Goal: Task Accomplishment & Management: Complete application form

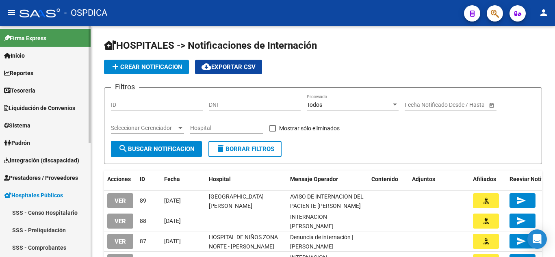
click at [28, 156] on span "Integración (discapacidad)" at bounding box center [41, 160] width 75 height 9
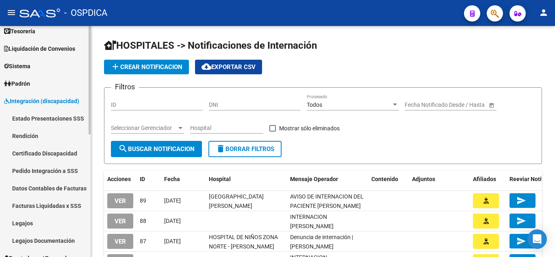
scroll to position [162, 0]
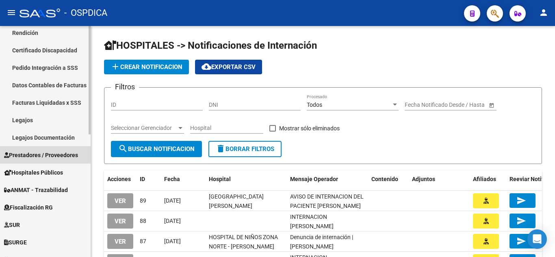
click at [49, 153] on span "Prestadores / Proveedores" at bounding box center [41, 155] width 74 height 9
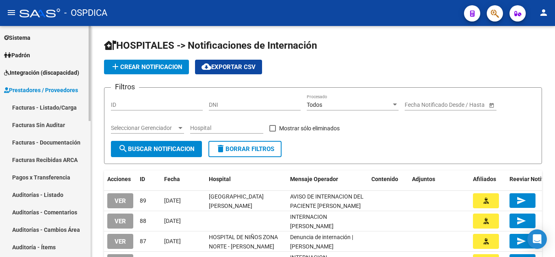
scroll to position [81, 0]
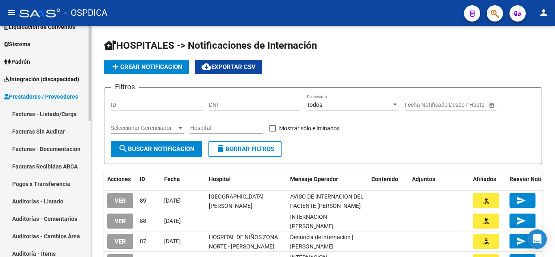
click at [52, 114] on link "Facturas - Listado/Carga" at bounding box center [45, 113] width 91 height 17
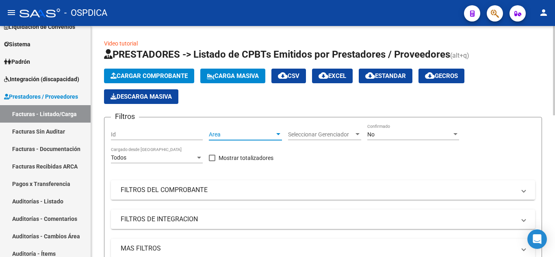
click at [276, 133] on div at bounding box center [277, 134] width 7 height 6
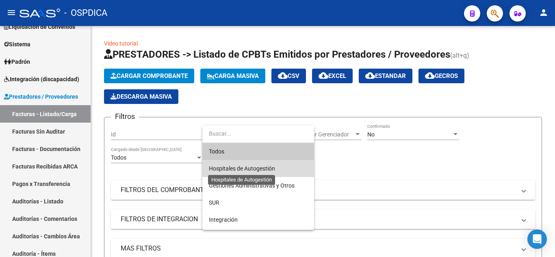
click at [268, 166] on span "Hospitales de Autogestión" at bounding box center [242, 168] width 66 height 6
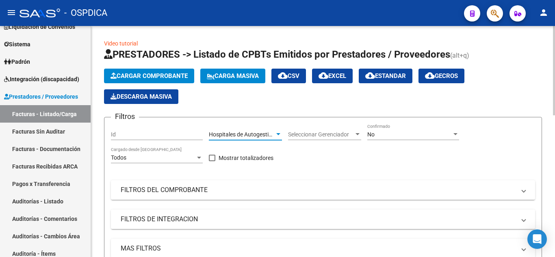
scroll to position [81, 0]
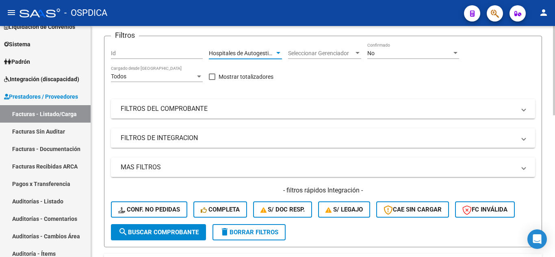
click at [174, 232] on span "search Buscar Comprobante" at bounding box center [158, 232] width 80 height 7
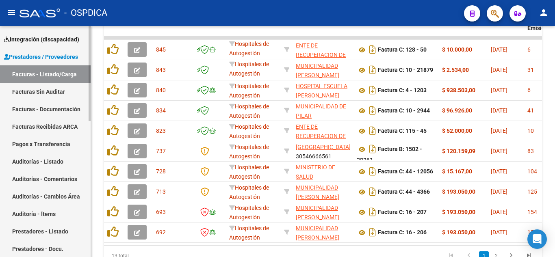
scroll to position [122, 0]
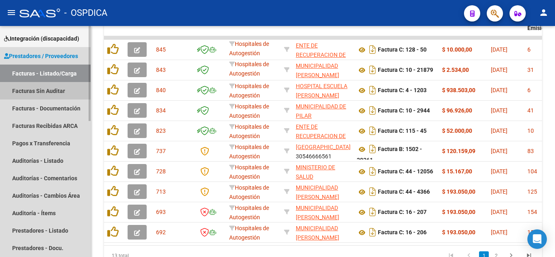
drag, startPoint x: 64, startPoint y: 85, endPoint x: 77, endPoint y: 101, distance: 19.9
click at [64, 85] on link "Facturas Sin Auditar" at bounding box center [45, 90] width 91 height 17
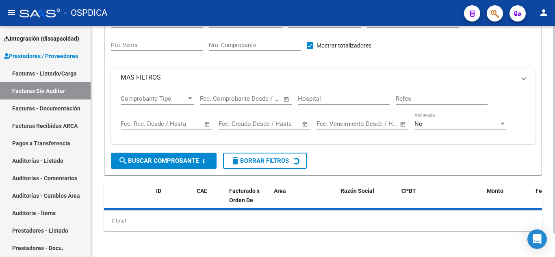
scroll to position [26, 0]
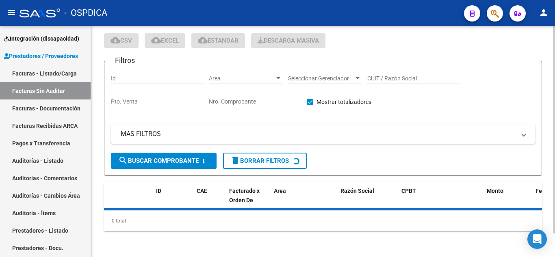
click at [274, 75] on div at bounding box center [277, 78] width 7 height 6
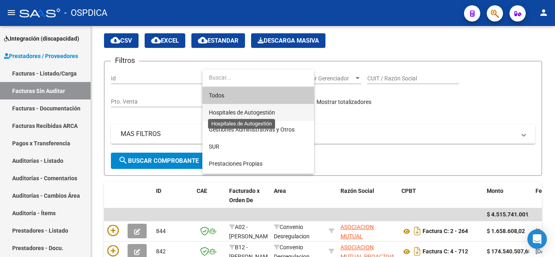
click at [260, 110] on span "Hospitales de Autogestión" at bounding box center [242, 112] width 66 height 6
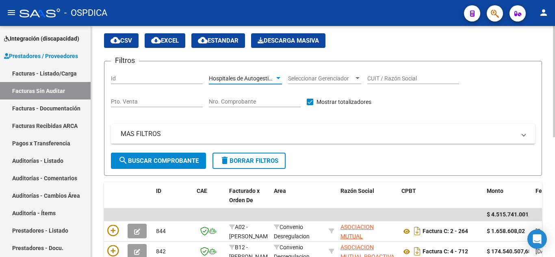
click at [186, 157] on span "search Buscar Comprobante" at bounding box center [158, 160] width 80 height 7
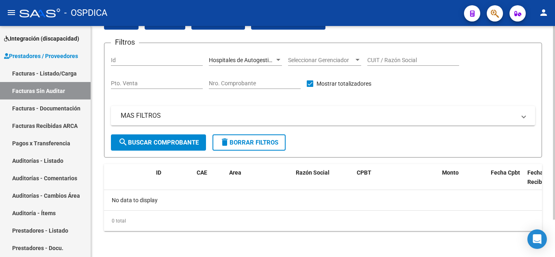
scroll to position [0, 0]
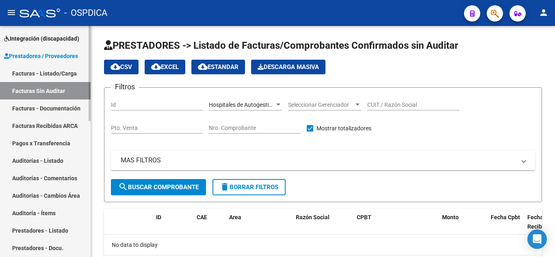
click at [53, 74] on link "Facturas - Listado/Carga" at bounding box center [45, 73] width 91 height 17
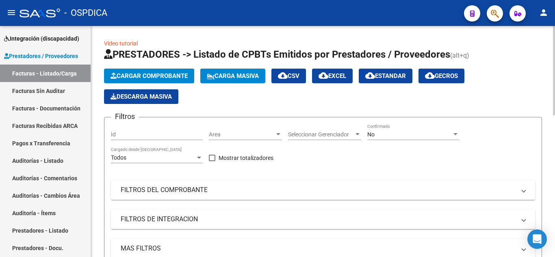
click at [275, 133] on div at bounding box center [277, 134] width 7 height 6
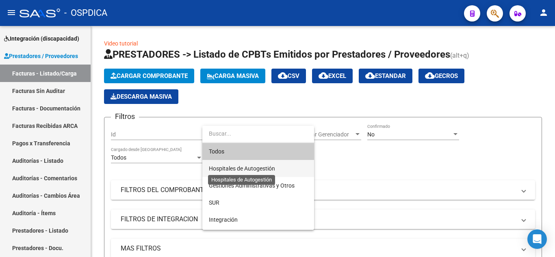
click at [268, 166] on span "Hospitales de Autogestión" at bounding box center [242, 168] width 66 height 6
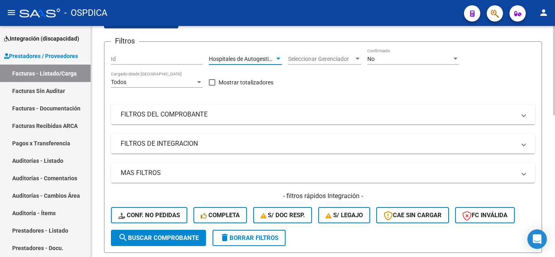
scroll to position [81, 0]
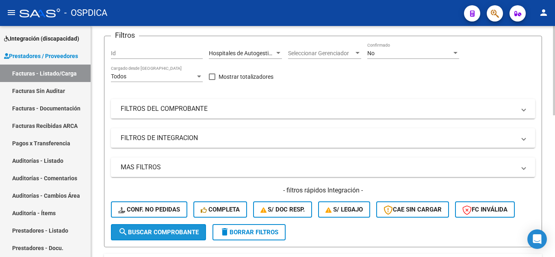
click at [156, 235] on span "search Buscar Comprobante" at bounding box center [158, 232] width 80 height 7
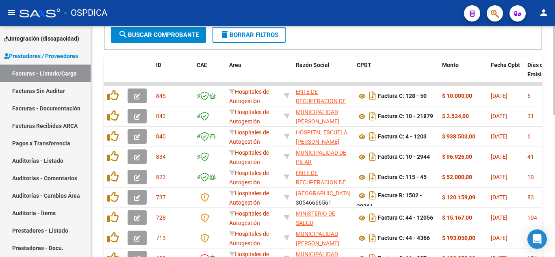
scroll to position [284, 0]
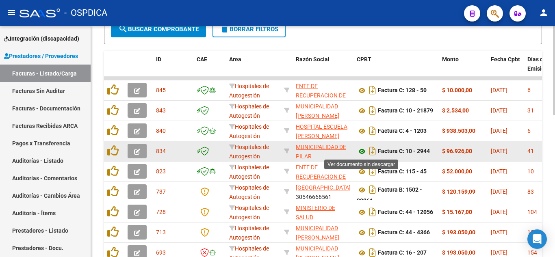
click at [363, 151] on icon at bounding box center [362, 152] width 11 height 10
click at [136, 151] on icon "button" at bounding box center [137, 152] width 6 height 6
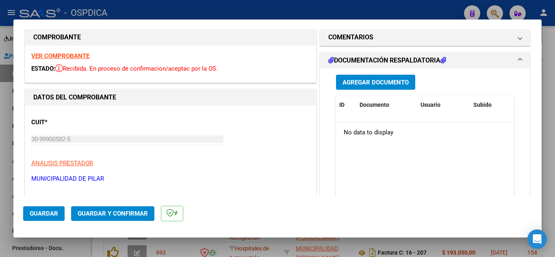
scroll to position [0, 0]
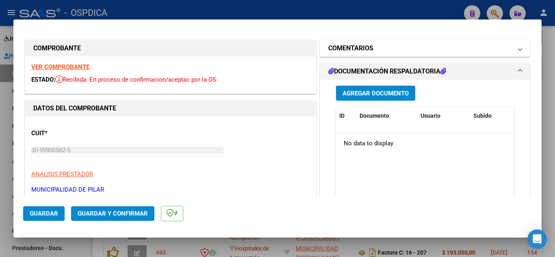
click at [516, 49] on mat-expansion-panel-header "COMENTARIOS" at bounding box center [425, 48] width 210 height 16
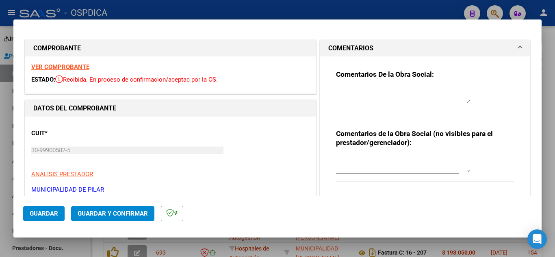
click at [365, 2] on div at bounding box center [277, 128] width 555 height 257
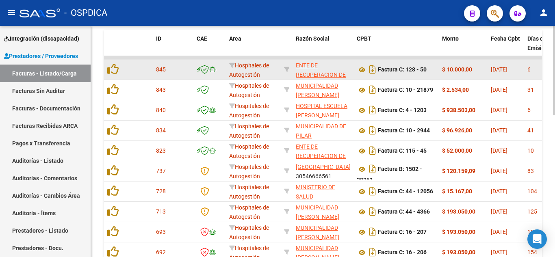
scroll to position [284, 0]
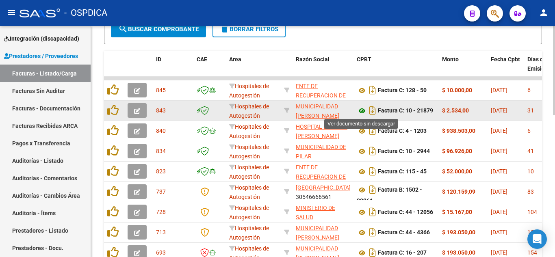
click at [359, 109] on icon at bounding box center [362, 111] width 11 height 10
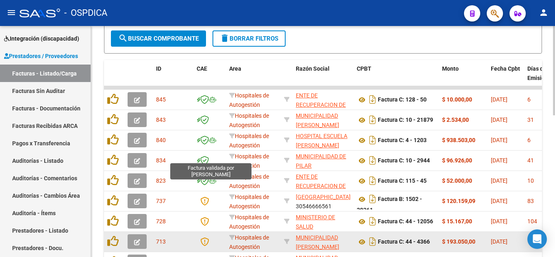
scroll to position [244, 0]
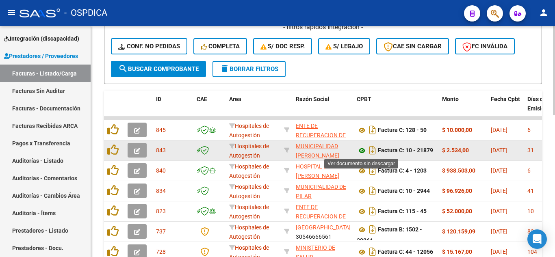
click at [363, 150] on icon at bounding box center [362, 151] width 11 height 10
click at [140, 151] on button "button" at bounding box center [136, 150] width 19 height 15
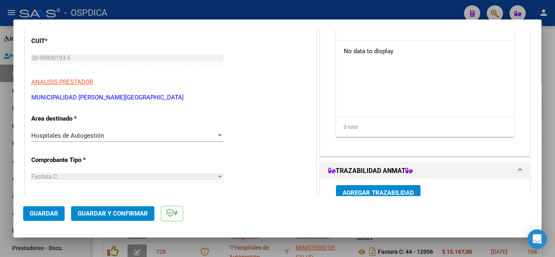
scroll to position [0, 0]
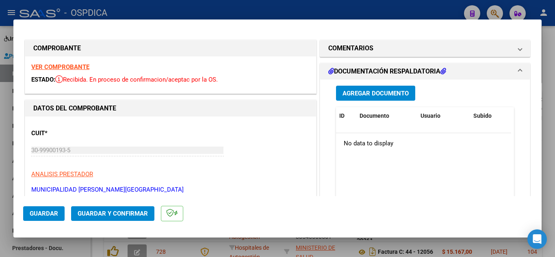
click at [81, 64] on strong "VER COMPROBANTE" at bounding box center [60, 66] width 58 height 7
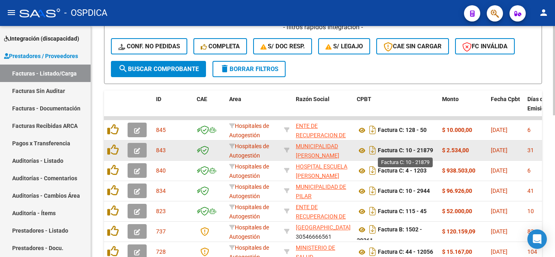
scroll to position [2, 0]
click at [142, 152] on button "button" at bounding box center [136, 150] width 19 height 15
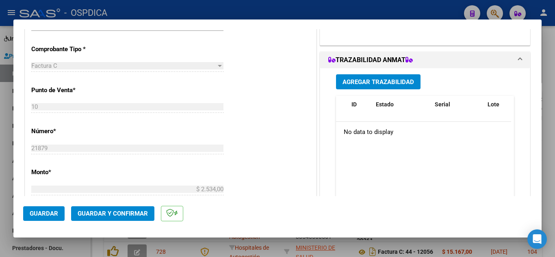
scroll to position [0, 0]
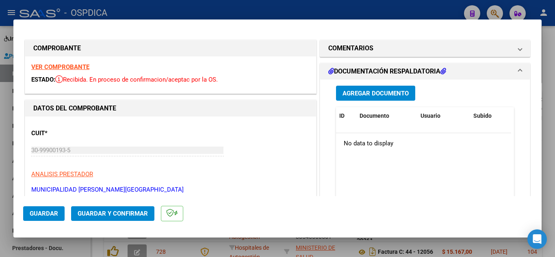
click at [81, 66] on strong "VER COMPROBANTE" at bounding box center [60, 66] width 58 height 7
click at [369, 96] on span "Agregar Documento" at bounding box center [375, 93] width 66 height 7
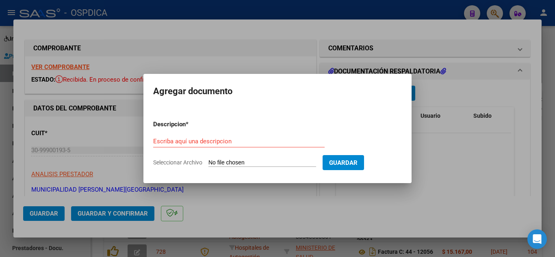
click at [273, 161] on input "Seleccionar Archivo" at bounding box center [262, 163] width 108 height 8
type input "C:\fakepath\fc 10-21879.pdf"
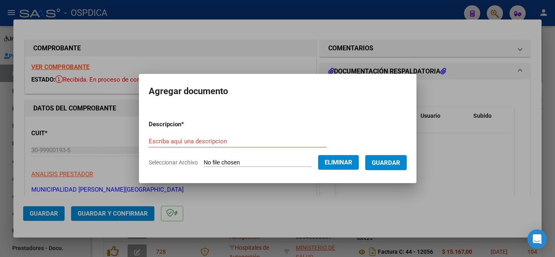
click at [238, 144] on input "Escriba aquí una descripcion" at bounding box center [238, 141] width 178 height 7
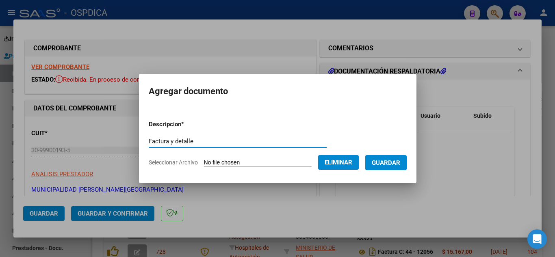
type input "Factura y detalle"
click at [388, 164] on span "Guardar" at bounding box center [386, 162] width 28 height 7
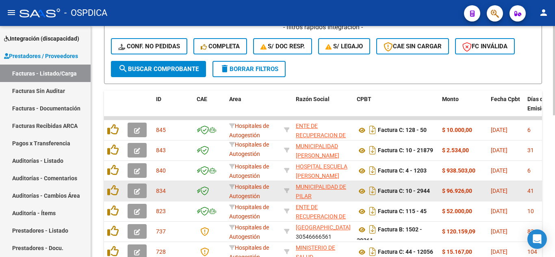
scroll to position [244, 0]
click at [363, 191] on icon at bounding box center [362, 191] width 11 height 10
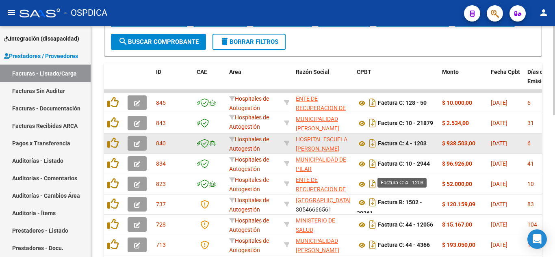
scroll to position [285, 0]
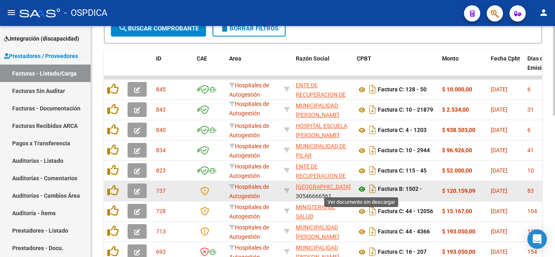
click at [363, 188] on icon at bounding box center [362, 189] width 11 height 10
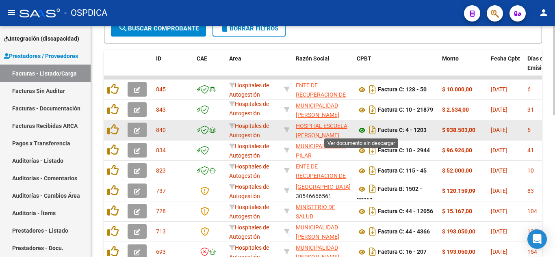
click at [362, 129] on icon at bounding box center [362, 130] width 11 height 10
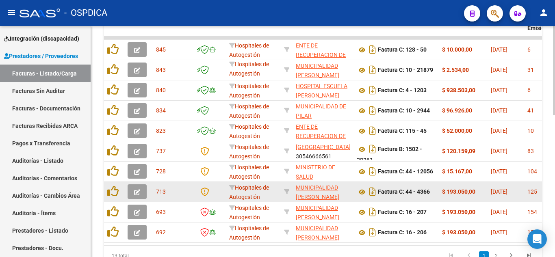
scroll to position [365, 0]
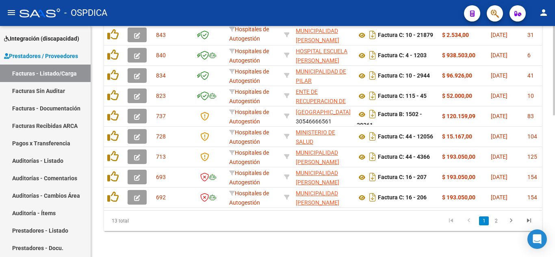
click at [494, 225] on link "2" at bounding box center [496, 220] width 10 height 9
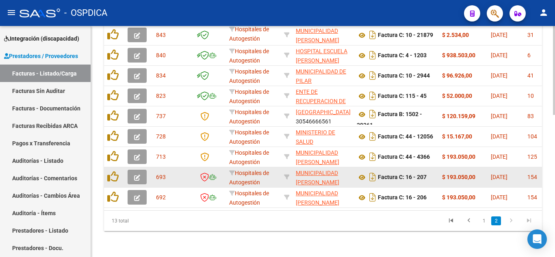
scroll to position [224, 0]
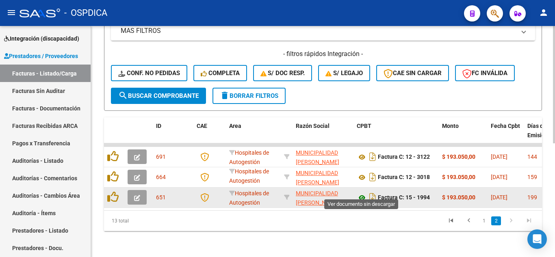
click at [361, 193] on icon at bounding box center [362, 198] width 11 height 10
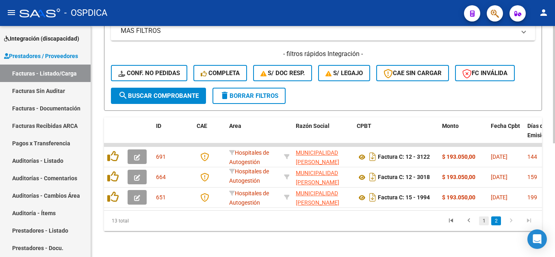
click at [482, 220] on link "1" at bounding box center [484, 220] width 10 height 9
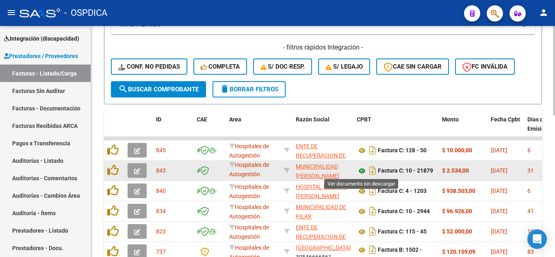
click at [362, 172] on icon at bounding box center [362, 171] width 11 height 10
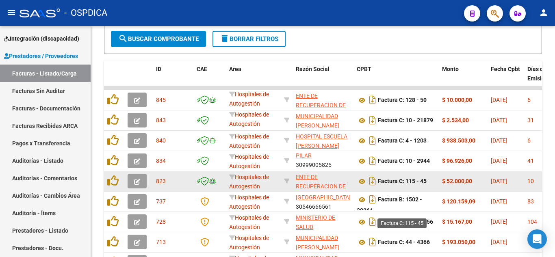
scroll to position [285, 0]
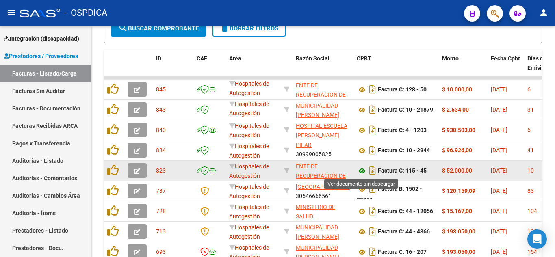
click at [363, 172] on icon at bounding box center [362, 171] width 11 height 10
click at [136, 169] on icon "button" at bounding box center [137, 171] width 6 height 6
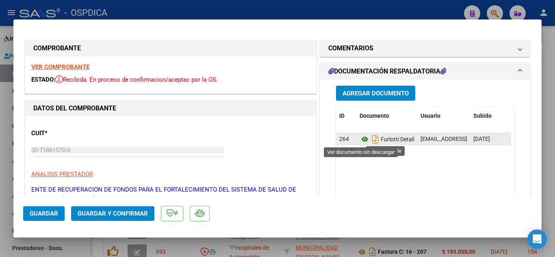
click at [361, 137] on icon at bounding box center [364, 139] width 11 height 10
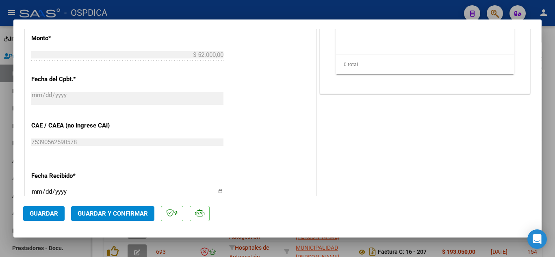
scroll to position [325, 0]
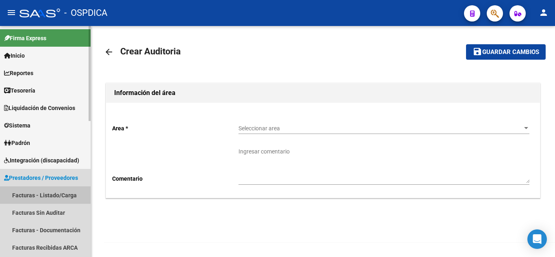
click at [36, 192] on link "Facturas - Listado/Carga" at bounding box center [45, 194] width 91 height 17
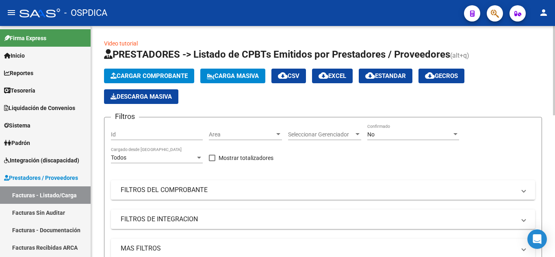
click at [278, 134] on div at bounding box center [278, 134] width 4 height 2
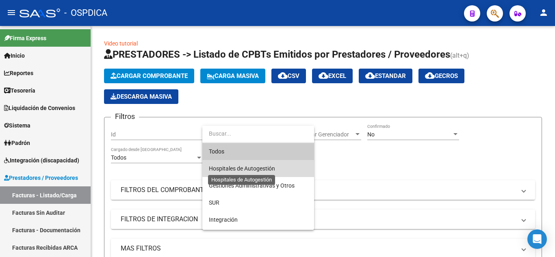
click at [268, 166] on span "Hospitales de Autogestión" at bounding box center [242, 168] width 66 height 6
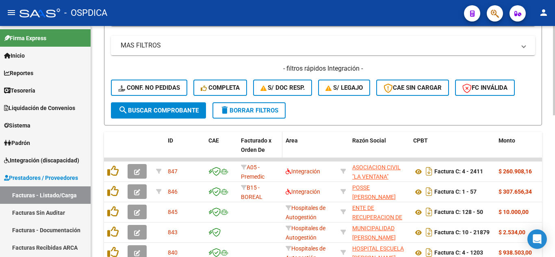
scroll to position [122, 0]
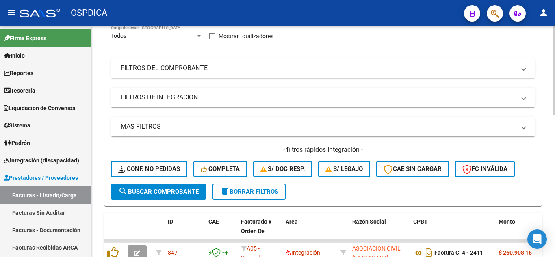
click at [153, 188] on span "search Buscar Comprobante" at bounding box center [158, 191] width 80 height 7
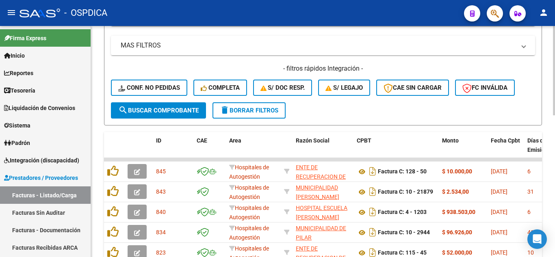
scroll to position [244, 0]
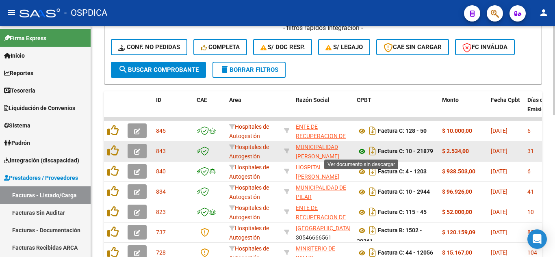
click at [361, 151] on icon at bounding box center [362, 152] width 11 height 10
click at [136, 149] on icon "button" at bounding box center [137, 152] width 6 height 6
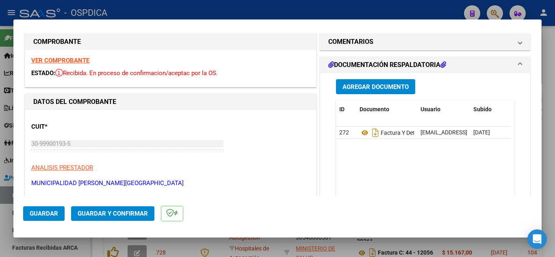
scroll to position [0, 0]
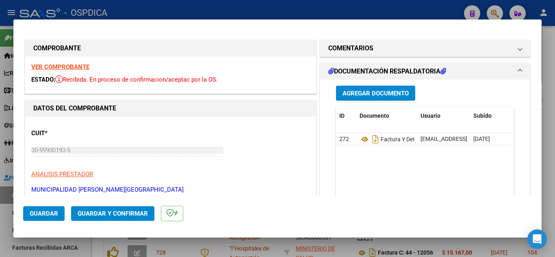
click at [65, 66] on strong "VER COMPROBANTE" at bounding box center [60, 66] width 58 height 7
click at [392, 6] on div at bounding box center [277, 128] width 555 height 257
type input "$ 0,00"
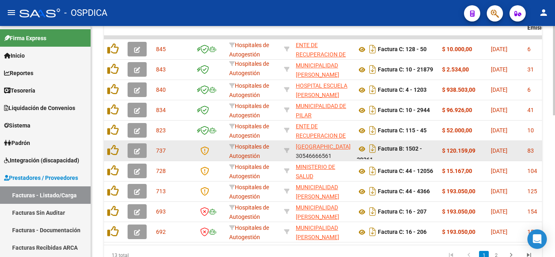
scroll to position [325, 0]
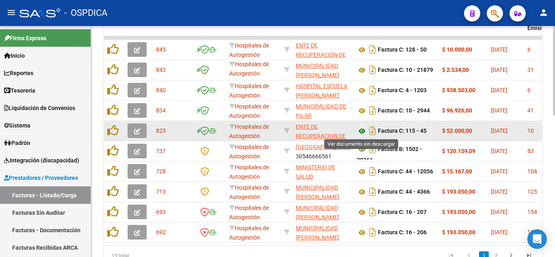
click at [363, 131] on icon at bounding box center [362, 131] width 11 height 10
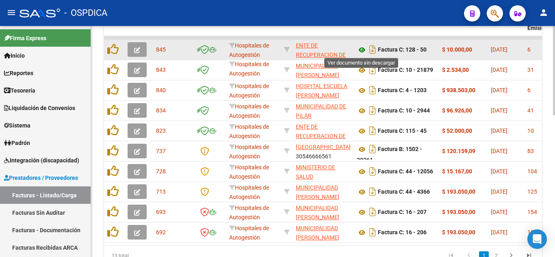
click at [360, 52] on icon at bounding box center [362, 50] width 11 height 10
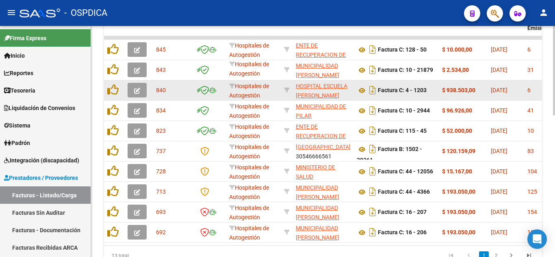
scroll to position [284, 0]
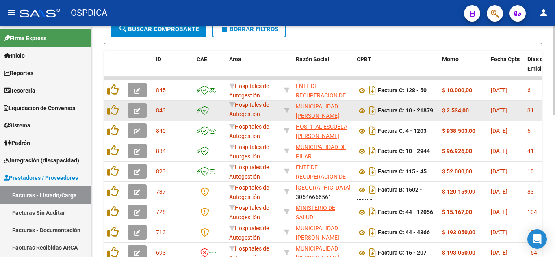
drag, startPoint x: 406, startPoint y: 109, endPoint x: 433, endPoint y: 117, distance: 28.9
click at [433, 117] on datatable-body-cell "Factura C: 10 - 21879" at bounding box center [395, 111] width 85 height 20
copy strong "10 - 21879"
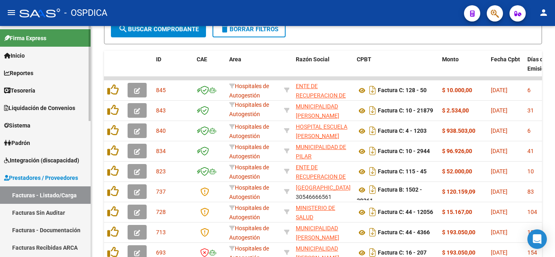
click at [39, 191] on link "Facturas - Listado/Carga" at bounding box center [45, 194] width 91 height 17
